Goal: Task Accomplishment & Management: Manage account settings

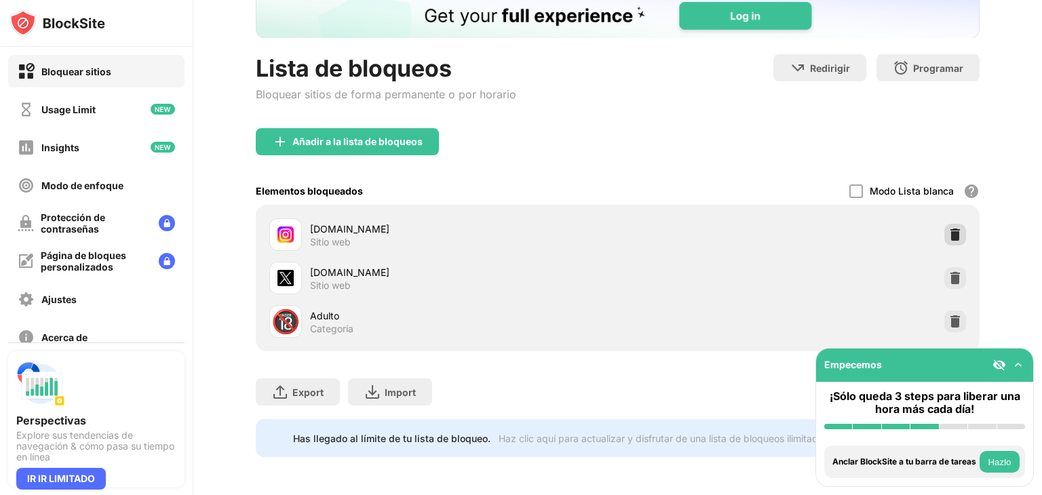
drag, startPoint x: 942, startPoint y: 218, endPoint x: 944, endPoint y: 210, distance: 8.4
click at [948, 228] on img at bounding box center [955, 235] width 14 height 14
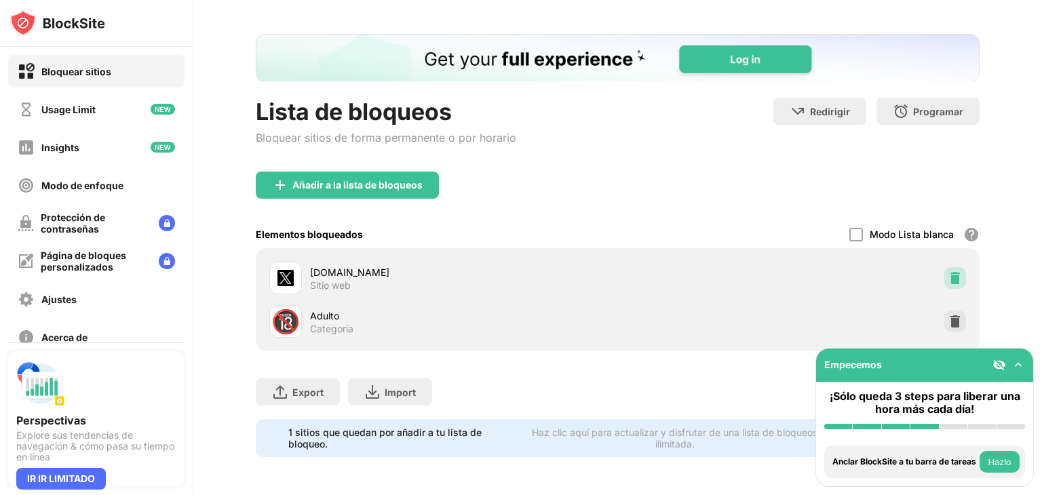
click at [950, 272] on img at bounding box center [955, 278] width 14 height 14
